Goal: Information Seeking & Learning: Check status

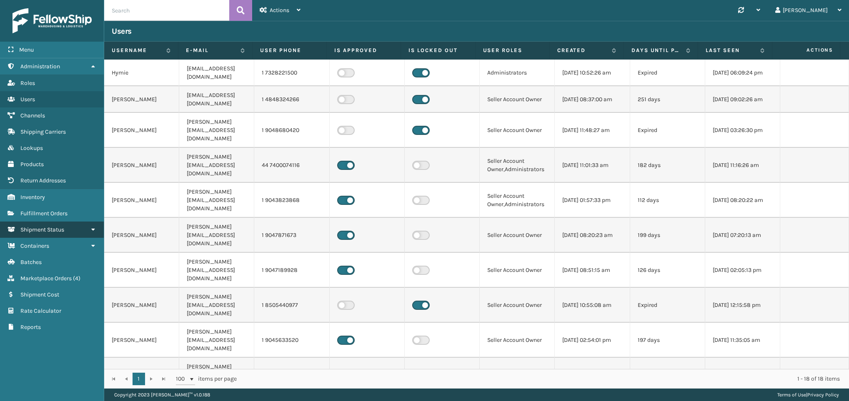
click at [54, 226] on span "Shipment Status" at bounding box center [42, 229] width 44 height 7
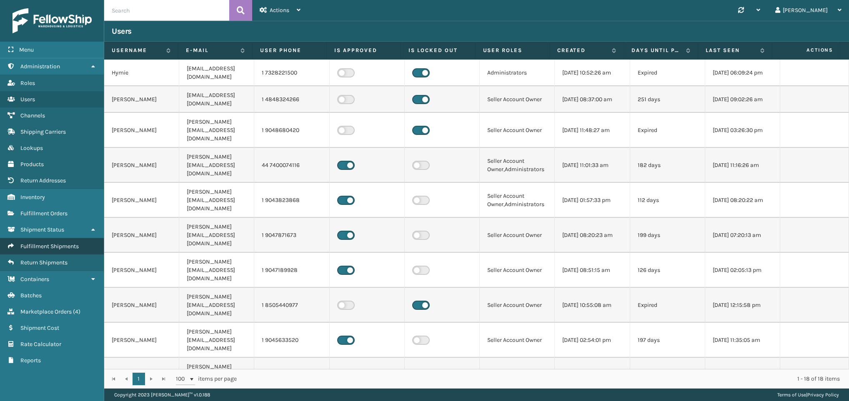
click at [54, 243] on span "Fulfillment Shipments" at bounding box center [49, 246] width 58 height 7
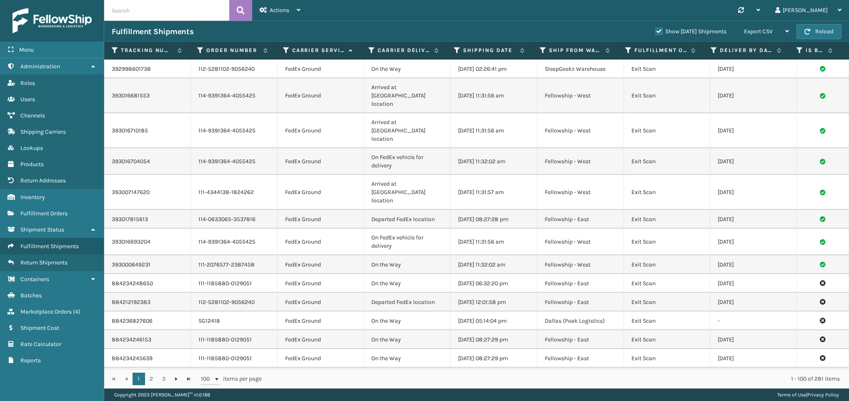
click at [655, 30] on label "Show [DATE] Shipments" at bounding box center [690, 31] width 71 height 7
click at [655, 30] on input "Show [DATE] Shipments" at bounding box center [655, 29] width 0 height 5
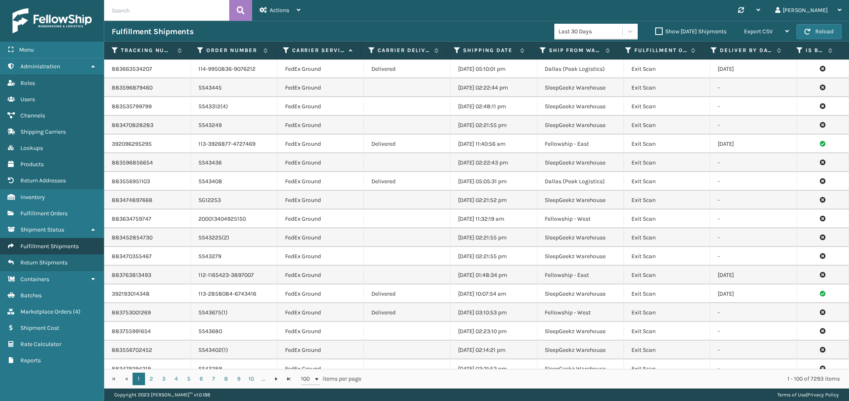
click at [50, 244] on span "Fulfillment Shipments" at bounding box center [49, 246] width 58 height 7
